Goal: Find specific page/section: Find specific page/section

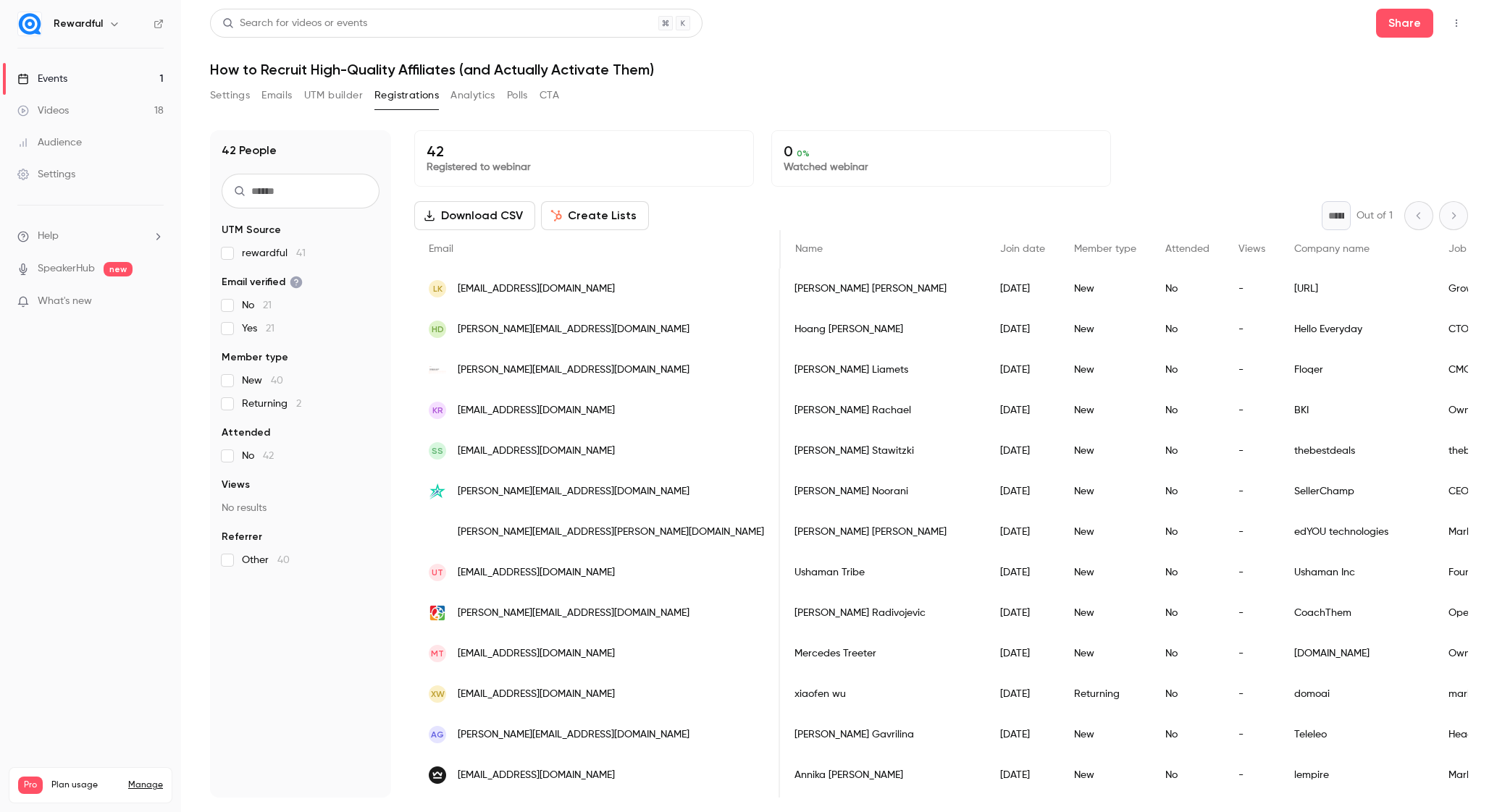
scroll to position [0, 780]
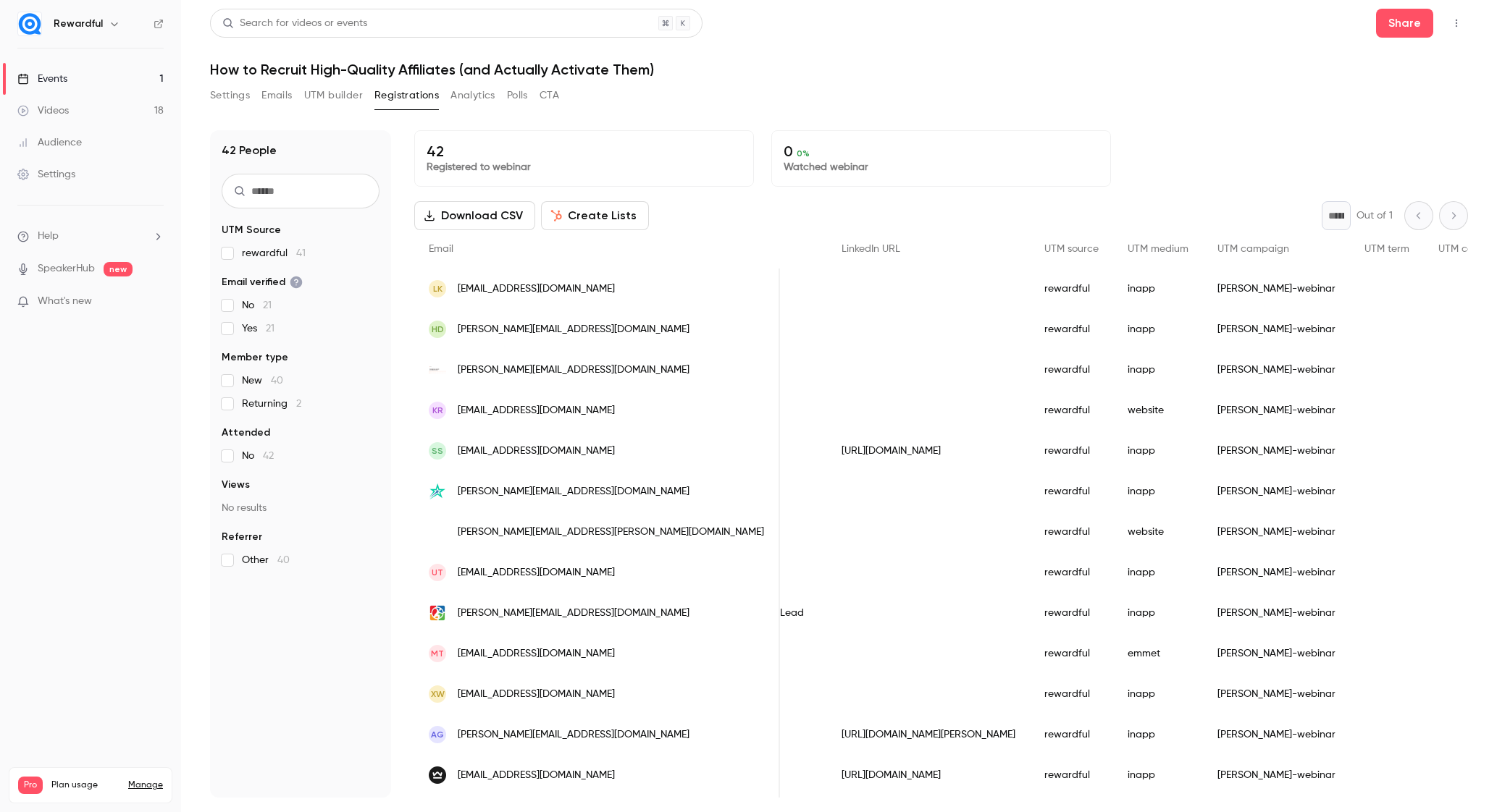
click at [50, 68] on link "Events 1" at bounding box center [90, 79] width 181 height 32
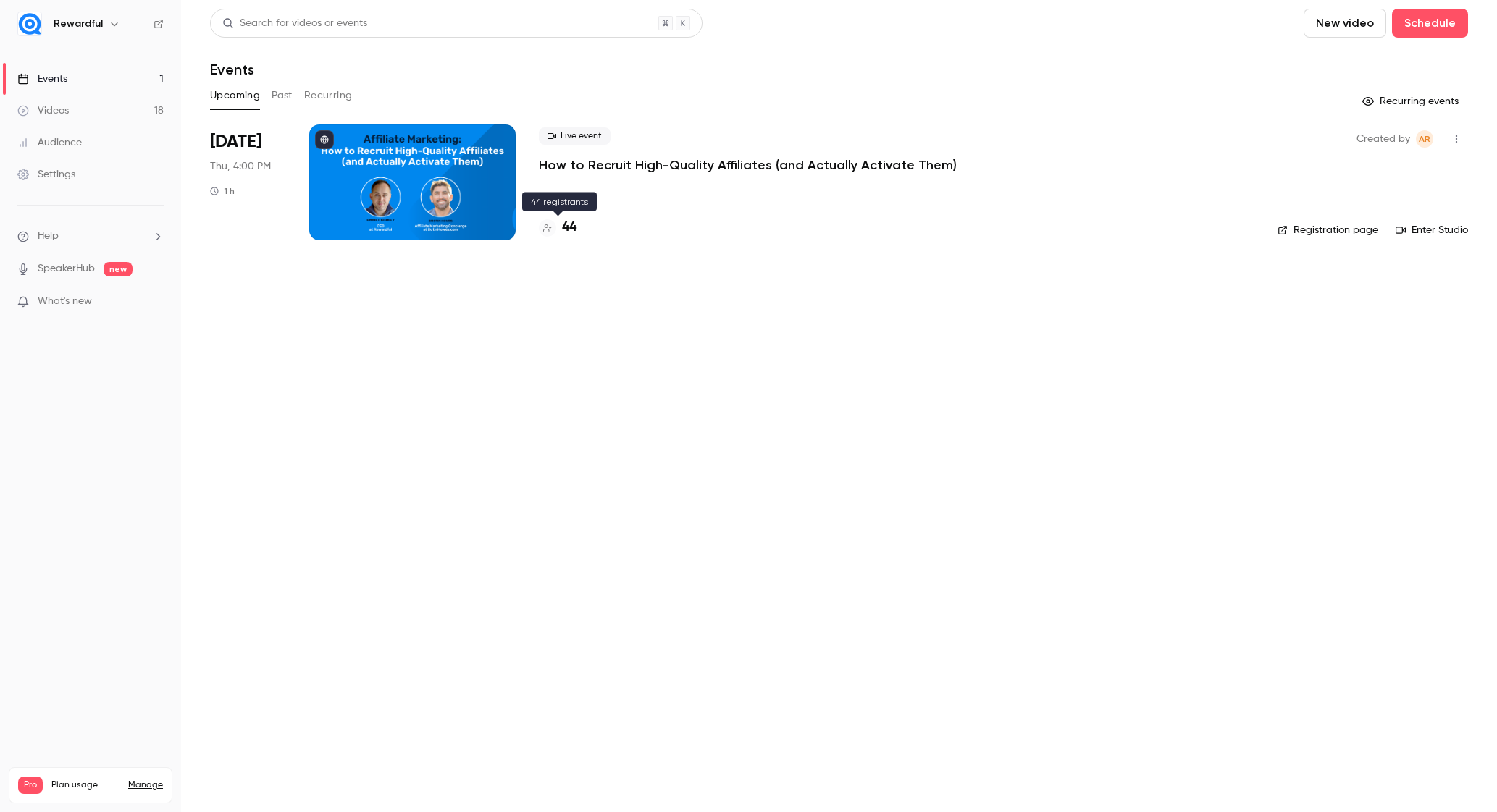
click at [559, 225] on div "44" at bounding box center [558, 228] width 38 height 20
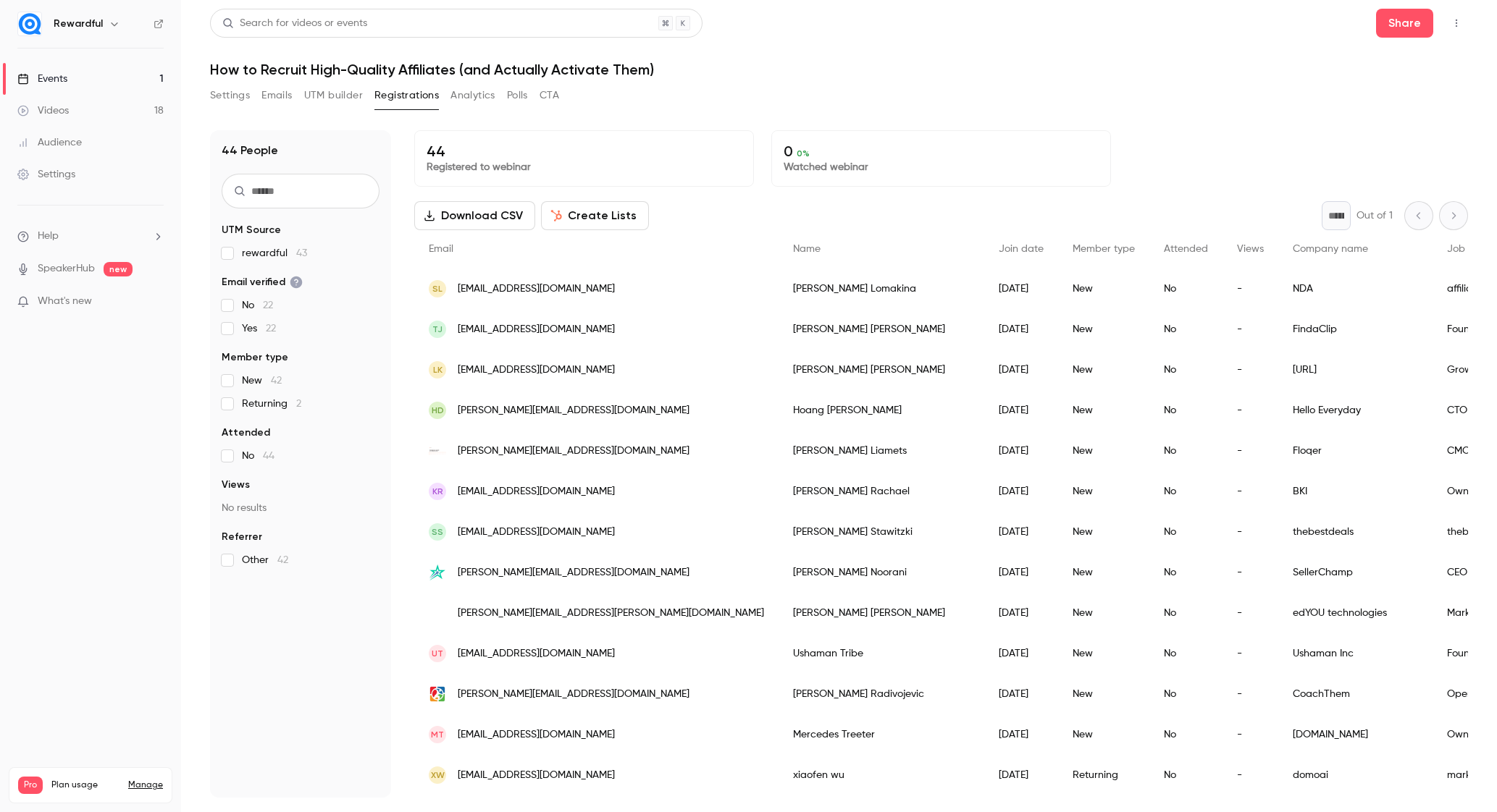
click at [1278, 329] on div "FindaClip" at bounding box center [1355, 329] width 155 height 41
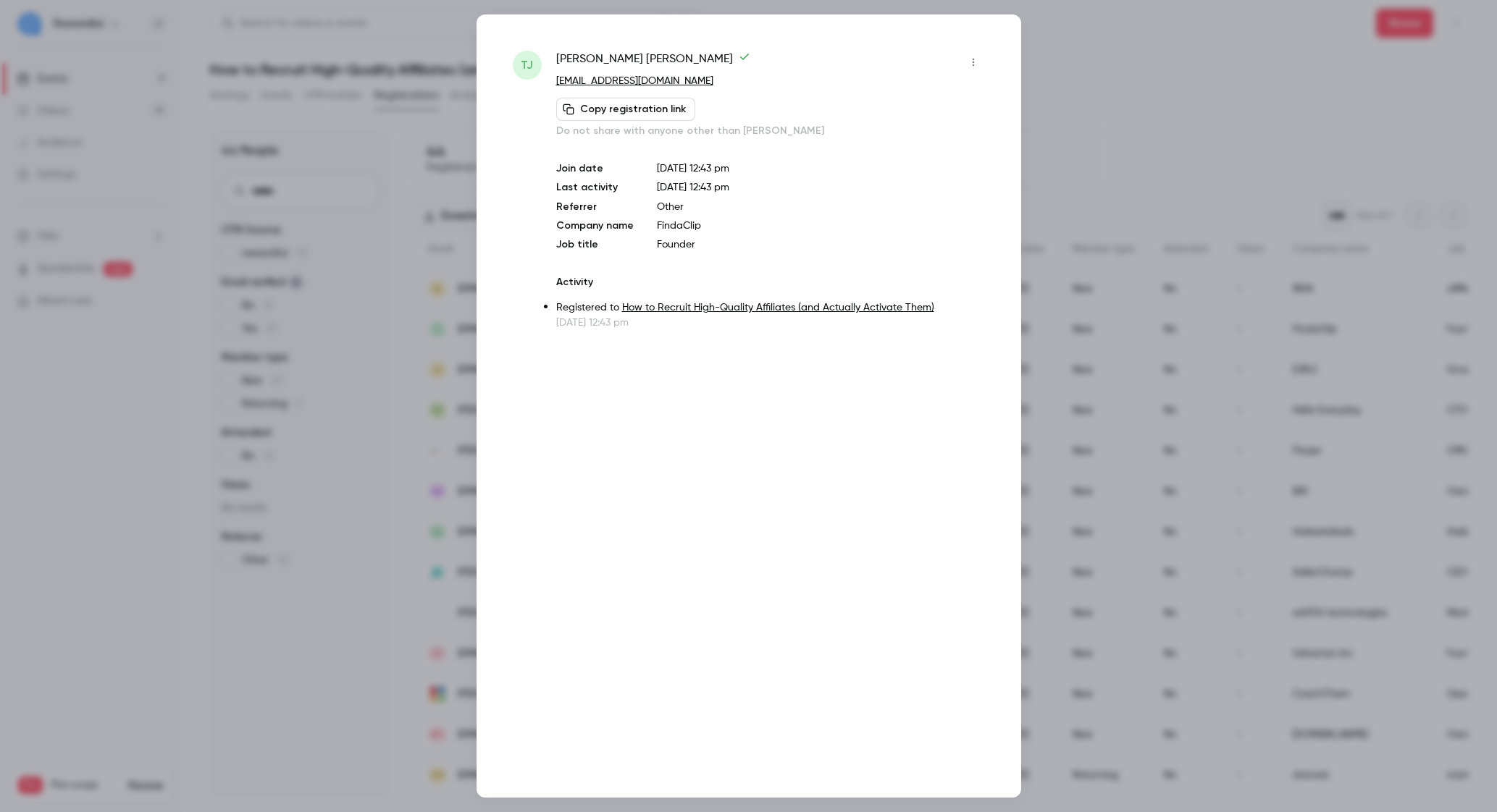
click at [667, 225] on p "FindaClip" at bounding box center [820, 226] width 328 height 15
copy p "FindaClip"
click at [1171, 50] on div at bounding box center [748, 406] width 1497 height 812
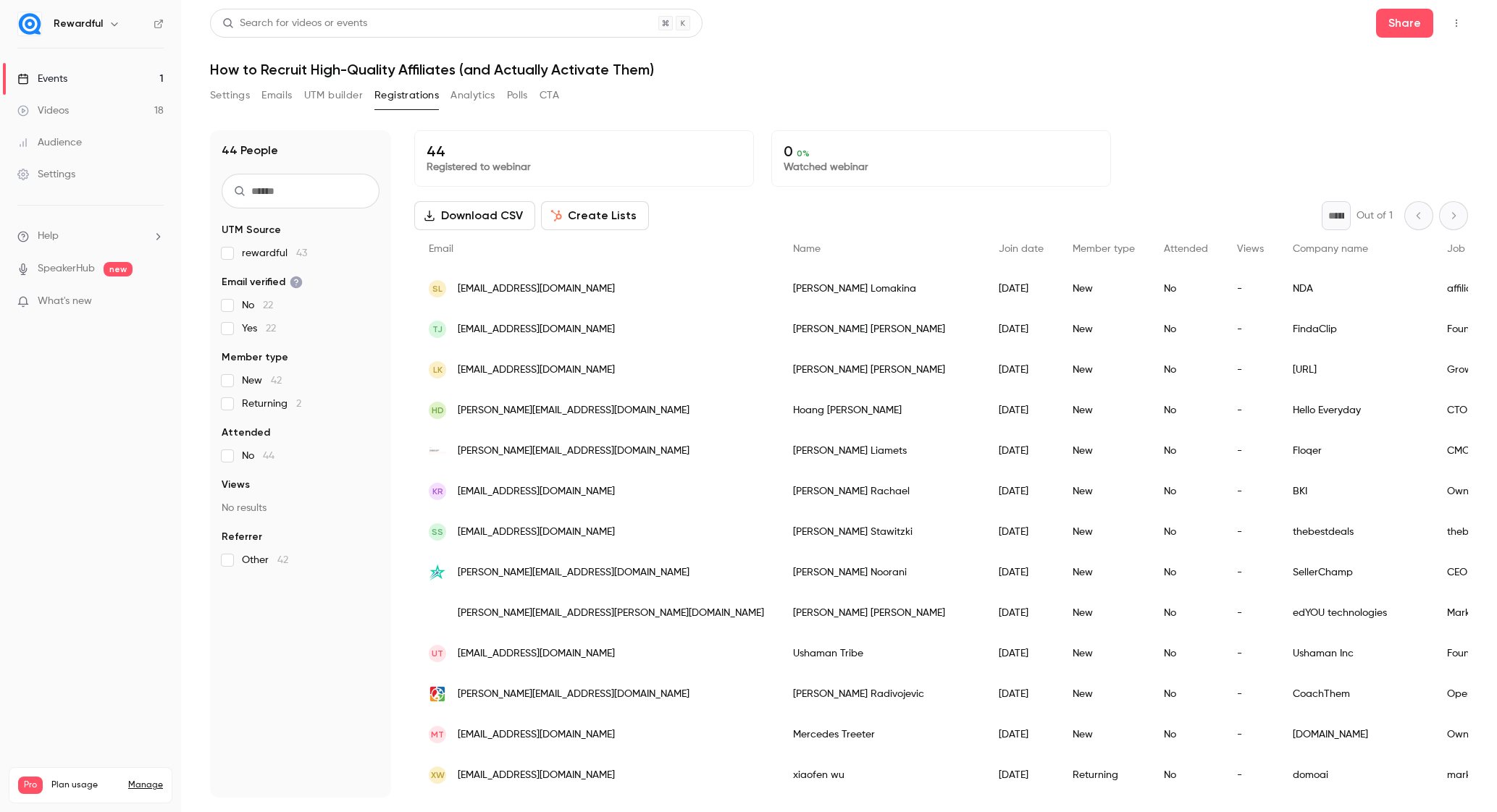
click at [1231, 128] on div "44 People UTM Source rewardful 43 Email verified No 22 Yes 22 Member type New 4…" at bounding box center [839, 456] width 1258 height 685
